Goal: Transaction & Acquisition: Purchase product/service

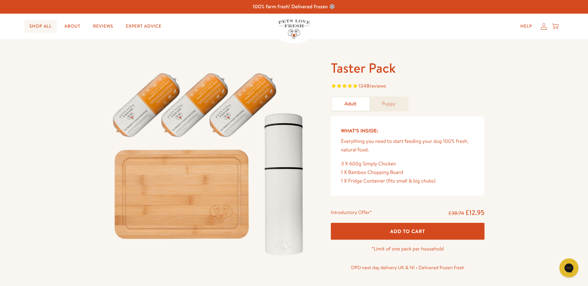
click at [39, 25] on link "Shop All" at bounding box center [40, 26] width 32 height 13
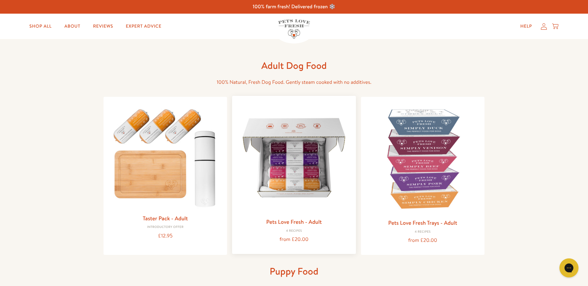
click at [281, 220] on link "Pets Love Fresh - Adult" at bounding box center [294, 222] width 56 height 8
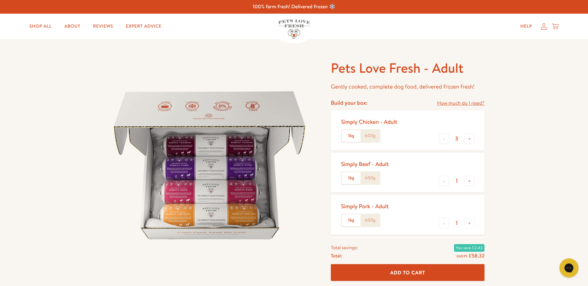
click at [351, 136] on label "1kg" at bounding box center [351, 136] width 19 height 12
click at [0, 0] on input "1kg" at bounding box center [0, 0] width 0 height 0
click at [443, 183] on button "-" at bounding box center [444, 181] width 10 height 10
type input "0"
click at [442, 221] on button "-" at bounding box center [444, 223] width 10 height 10
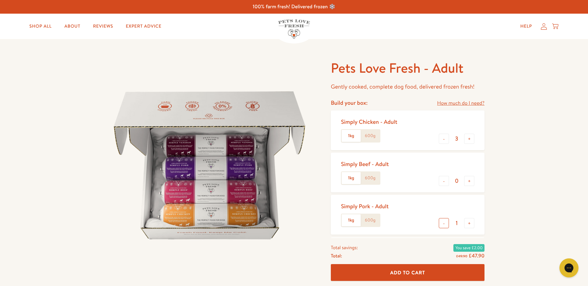
type input "0"
click at [350, 137] on label "1kg" at bounding box center [351, 136] width 19 height 12
click at [0, 0] on input "1kg" at bounding box center [0, 0] width 0 height 0
click at [368, 137] on label "600g" at bounding box center [370, 136] width 19 height 12
click at [351, 136] on label "1kg" at bounding box center [351, 136] width 19 height 12
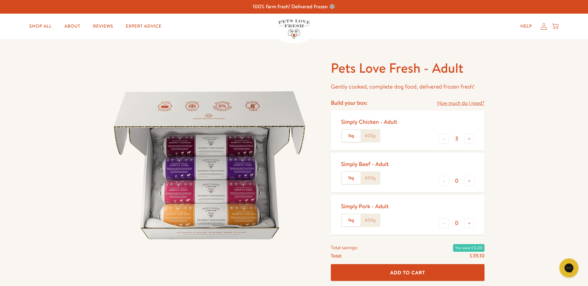
click at [0, 0] on input "1kg" at bounding box center [0, 0] width 0 height 0
